Goal: Task Accomplishment & Management: Complete application form

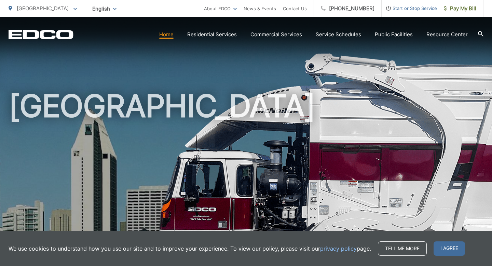
scroll to position [19, 0]
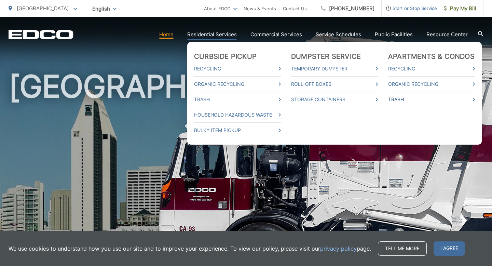
click at [411, 99] on link "Trash" at bounding box center [431, 99] width 87 height 8
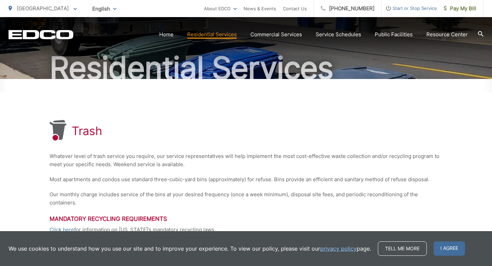
scroll to position [49, 0]
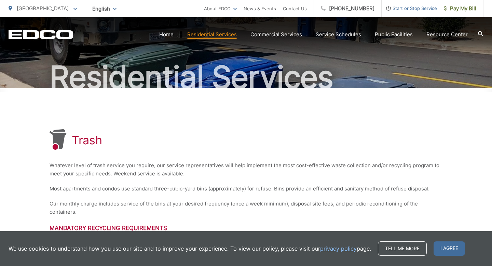
click at [396, 8] on span "Start or Stop Service" at bounding box center [409, 8] width 55 height 8
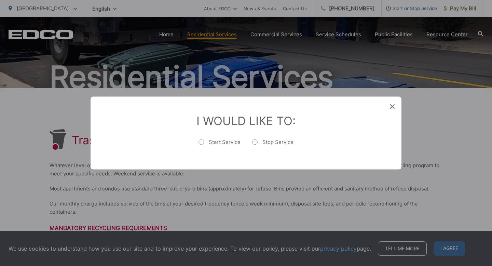
click at [202, 141] on label "Start Service" at bounding box center [220, 146] width 42 height 14
radio input "true"
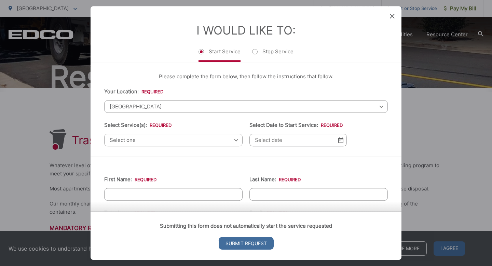
click at [184, 140] on span "Select one" at bounding box center [173, 140] width 138 height 13
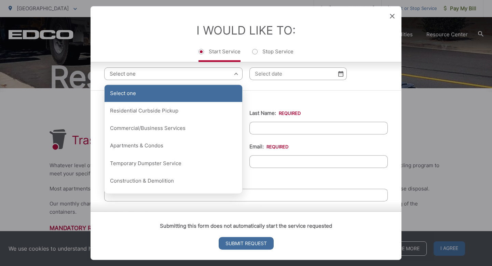
scroll to position [67, 0]
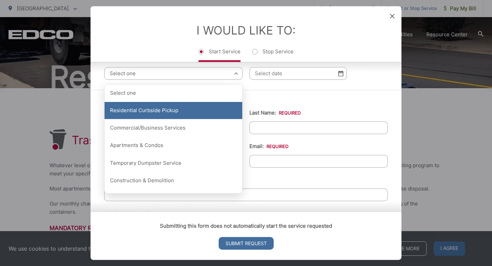
click at [175, 117] on div "Residential Curbside Pickup" at bounding box center [174, 110] width 138 height 17
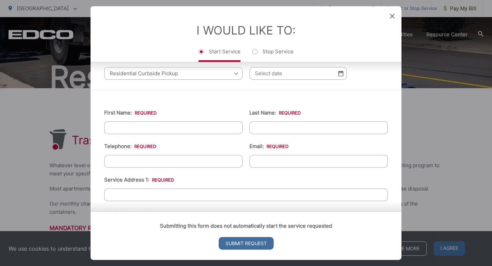
click at [178, 73] on span "Residential Curbside Pickup" at bounding box center [173, 73] width 138 height 13
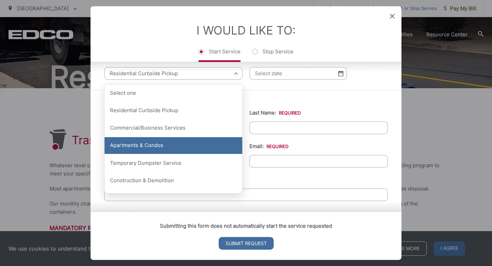
click at [165, 147] on div "Apartments & Condos" at bounding box center [174, 145] width 138 height 17
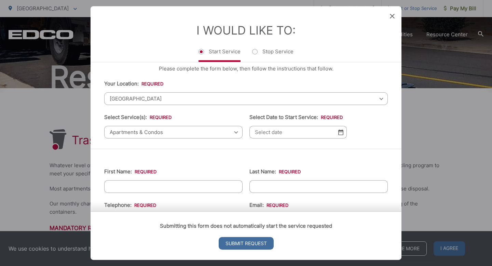
scroll to position [0, 0]
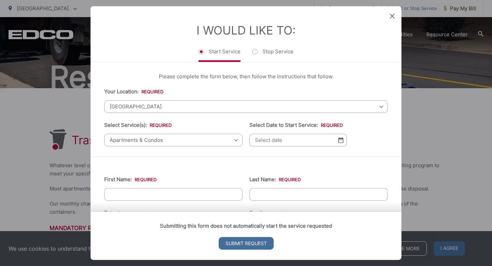
click at [390, 17] on icon at bounding box center [392, 16] width 5 height 5
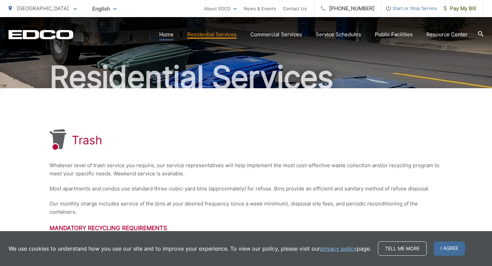
click at [172, 36] on link "Home" at bounding box center [166, 34] width 14 height 8
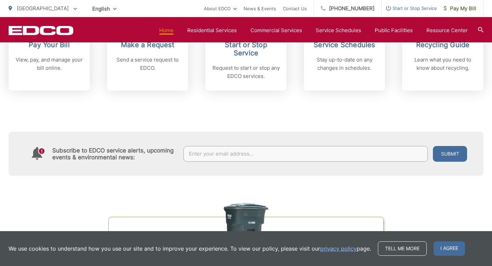
scroll to position [355, 0]
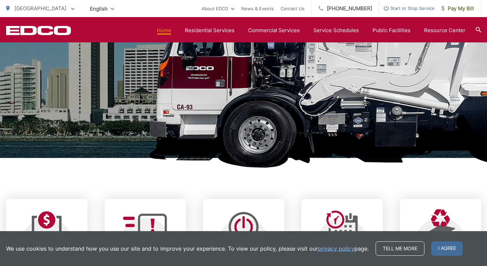
scroll to position [142, 0]
